Goal: Task Accomplishment & Management: Use online tool/utility

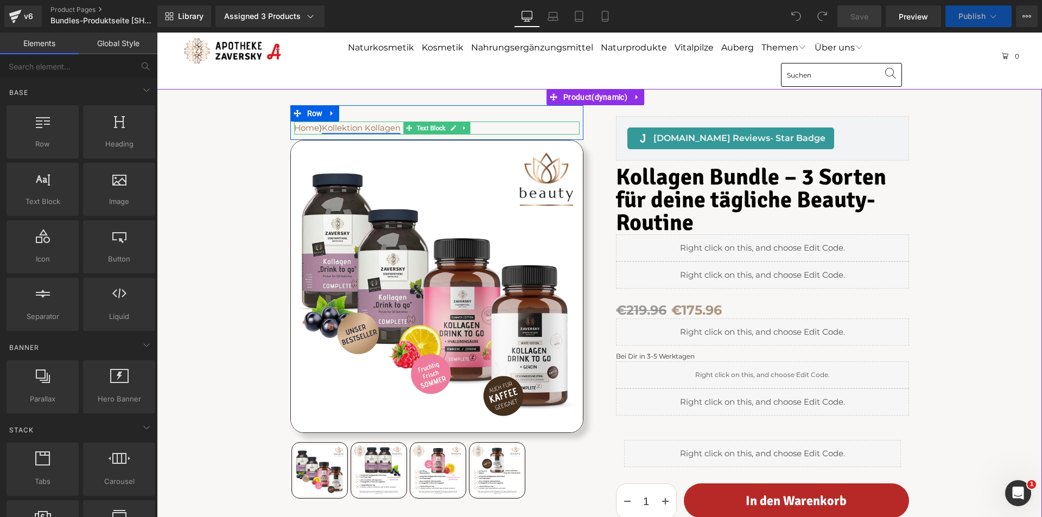
click at [365, 129] on link "Kollektion Kollagen" at bounding box center [361, 128] width 79 height 10
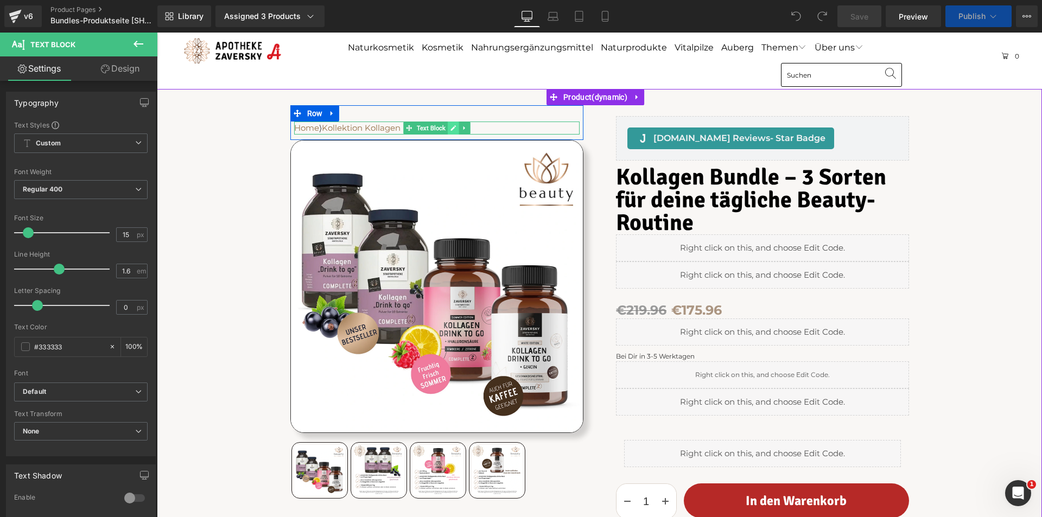
click at [450, 127] on icon at bounding box center [453, 128] width 6 height 7
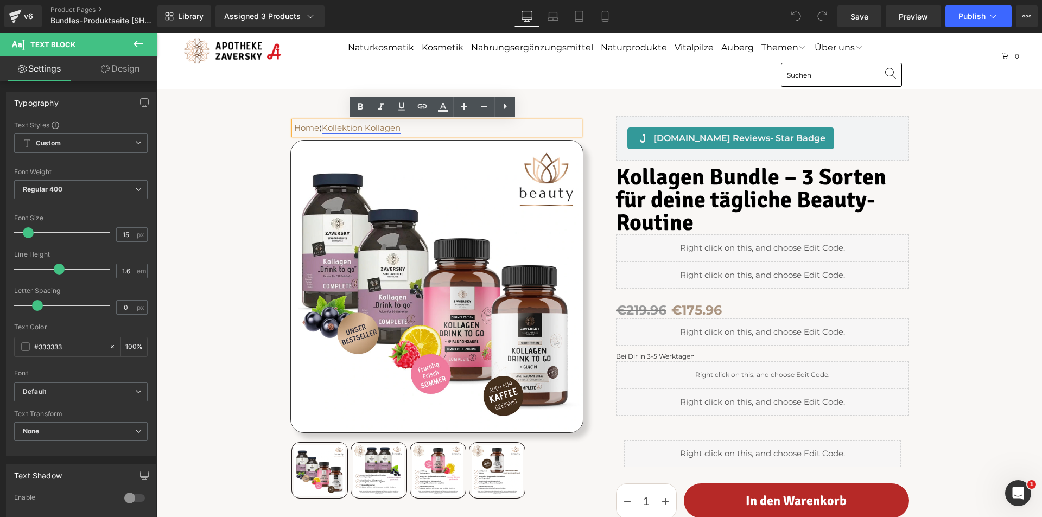
click at [395, 128] on link "Kollektion Kollagen" at bounding box center [361, 128] width 79 height 10
click at [428, 148] on span "Unlink" at bounding box center [430, 147] width 21 height 9
drag, startPoint x: 404, startPoint y: 127, endPoint x: 328, endPoint y: 126, distance: 76.5
click at [328, 126] on p "Home ⟩ Kollektion Kollagen" at bounding box center [436, 128] width 285 height 13
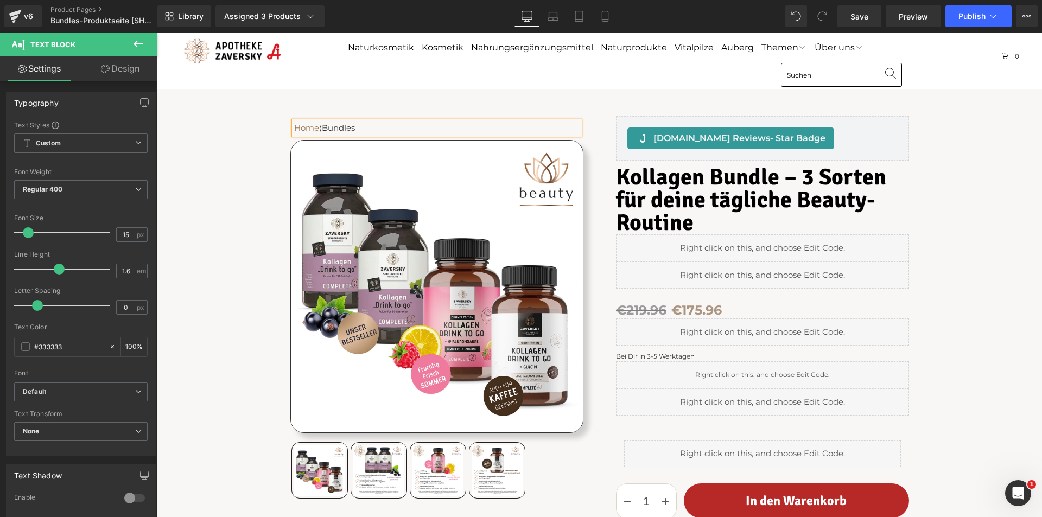
click at [346, 129] on p "Home ⟩ Bundles" at bounding box center [436, 128] width 285 height 13
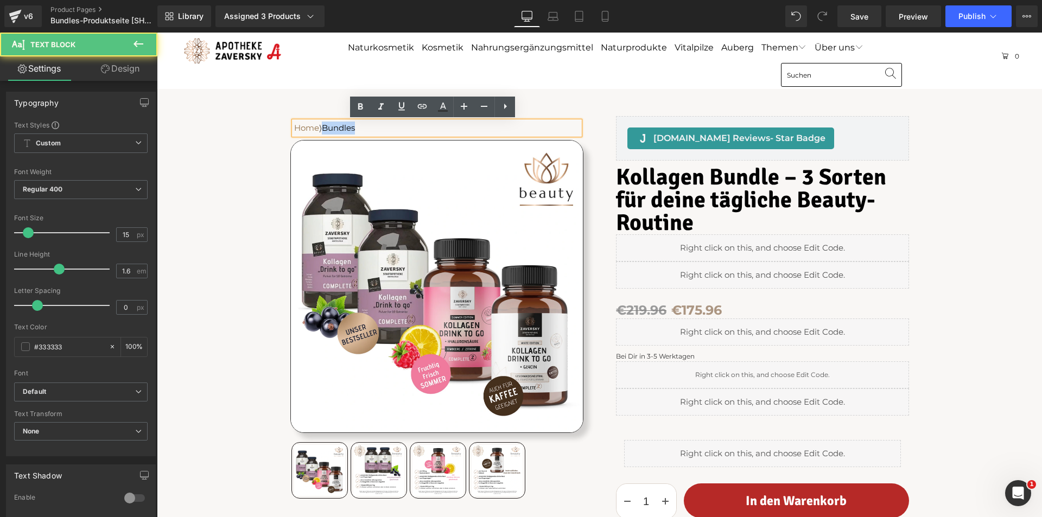
click at [346, 129] on p "Home ⟩ Bundles" at bounding box center [436, 128] width 285 height 13
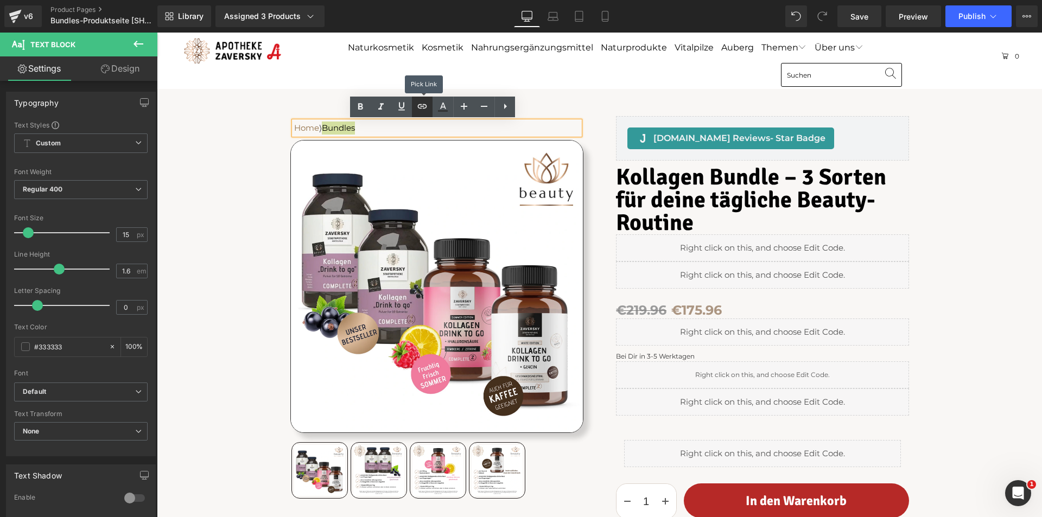
click at [423, 103] on icon at bounding box center [422, 106] width 13 height 13
click at [423, 154] on input "text" at bounding box center [368, 150] width 167 height 27
paste input "/collections/bundle"
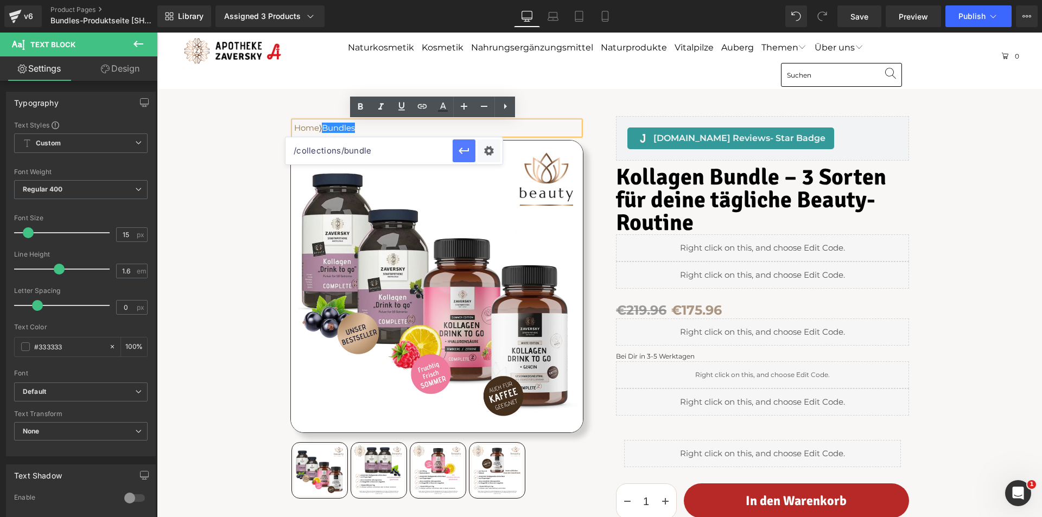
type input "/collections/bundle"
click at [461, 150] on icon "button" at bounding box center [463, 151] width 10 height 7
click at [859, 15] on span "Save" at bounding box center [859, 16] width 18 height 11
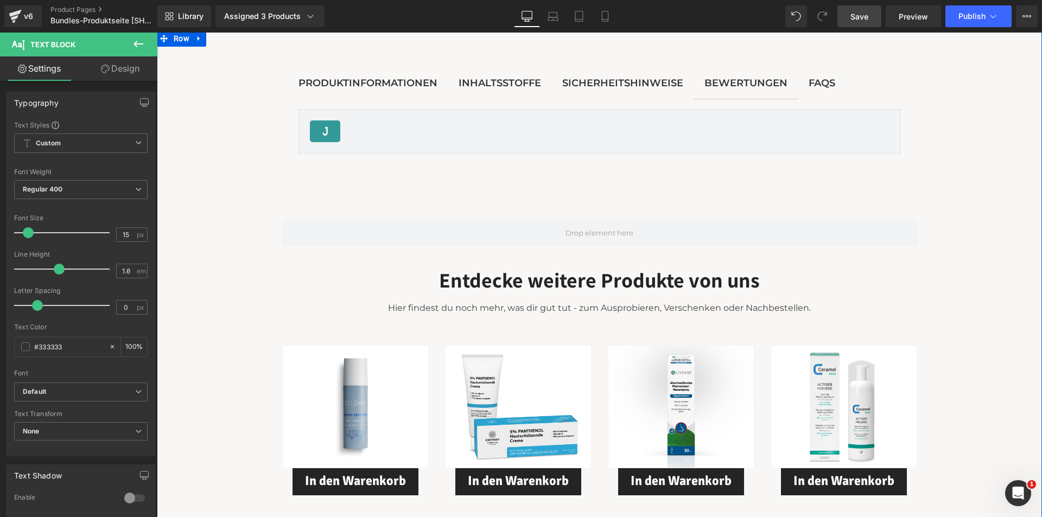
scroll to position [1085, 0]
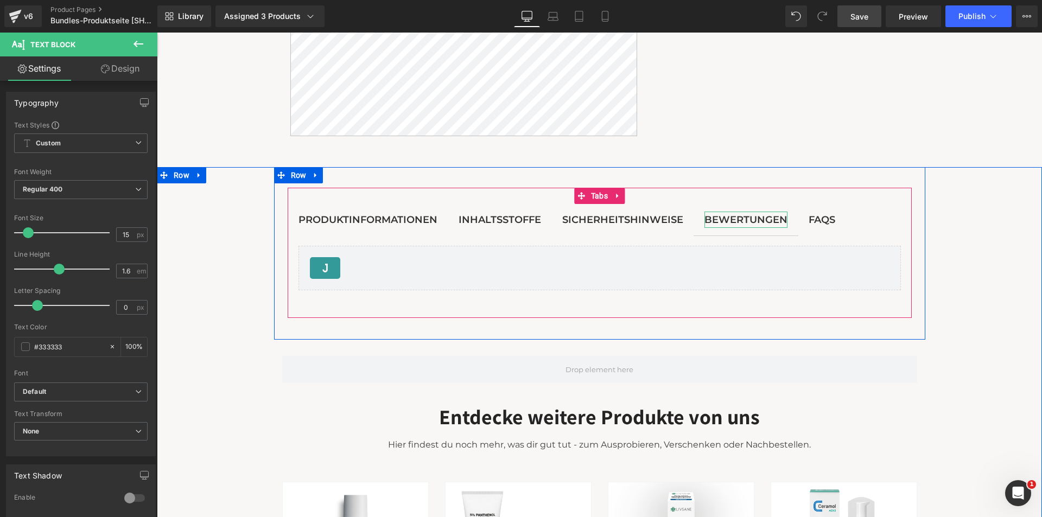
click at [747, 224] on div "Bewertungen" at bounding box center [745, 220] width 83 height 17
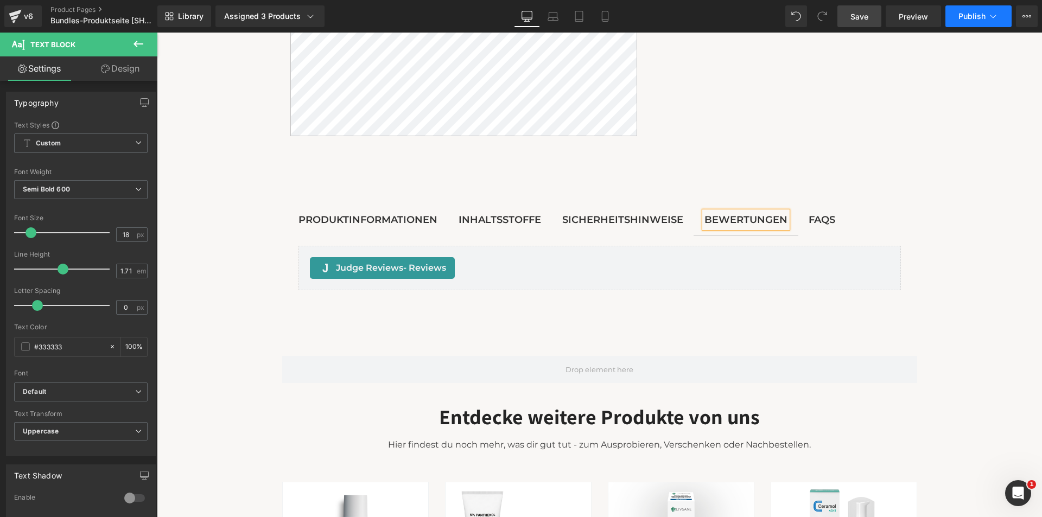
click at [964, 15] on span "Publish" at bounding box center [971, 16] width 27 height 9
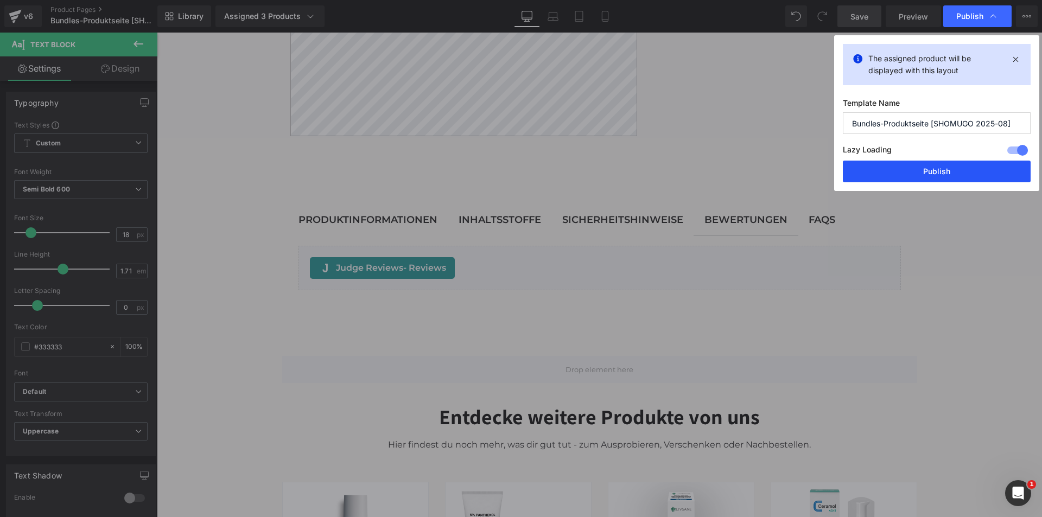
click at [944, 170] on button "Publish" at bounding box center [937, 172] width 188 height 22
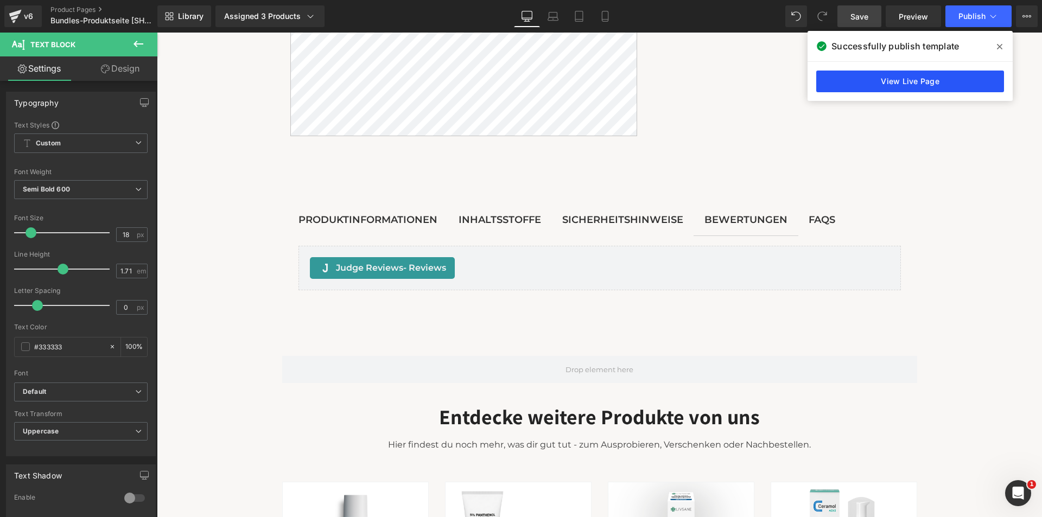
click at [919, 76] on link "View Live Page" at bounding box center [910, 82] width 188 height 22
